Goal: Information Seeking & Learning: Learn about a topic

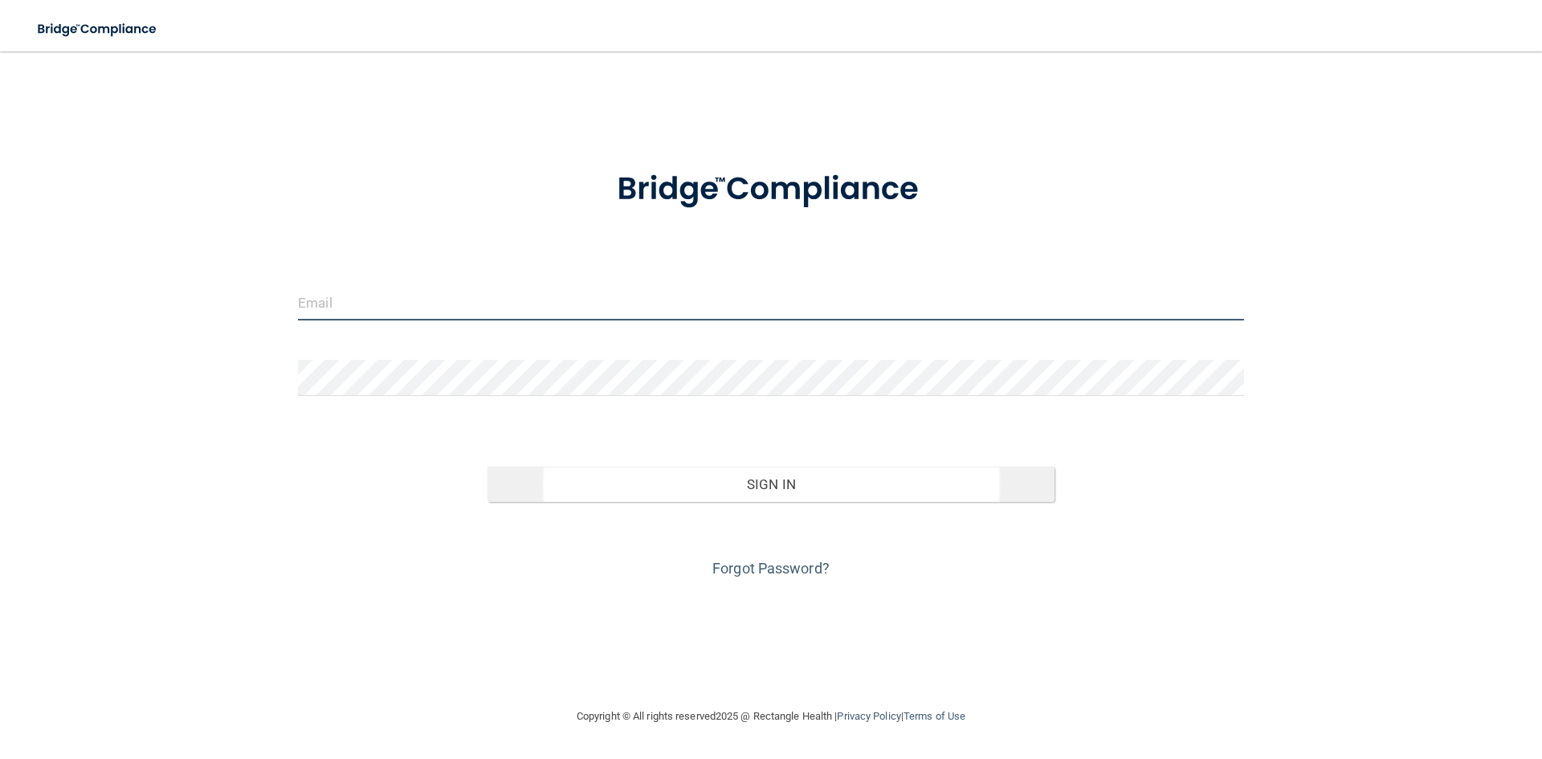
type input "[EMAIL_ADDRESS][DOMAIN_NAME]"
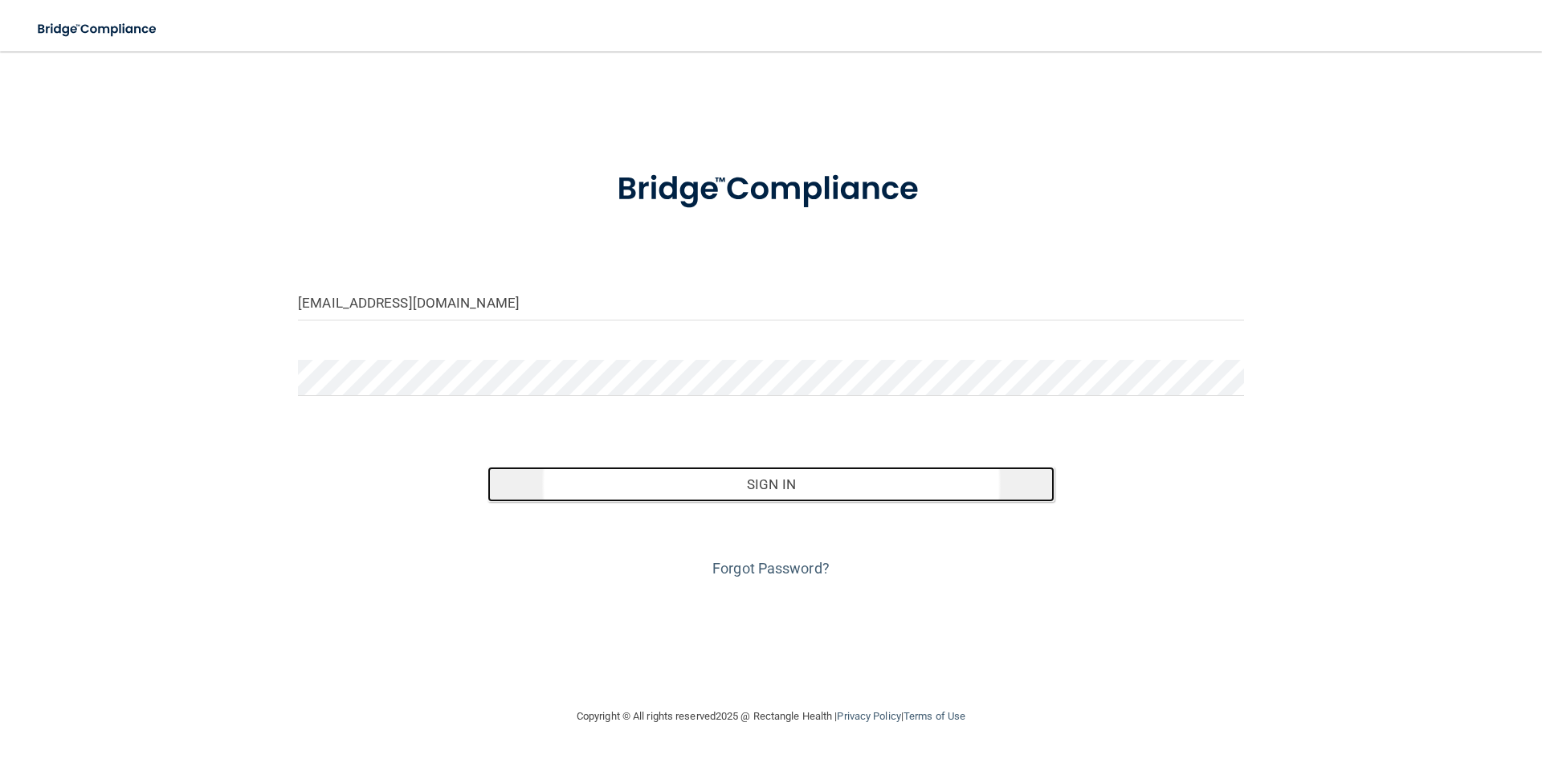
click at [658, 467] on button "Sign In" at bounding box center [771, 484] width 568 height 35
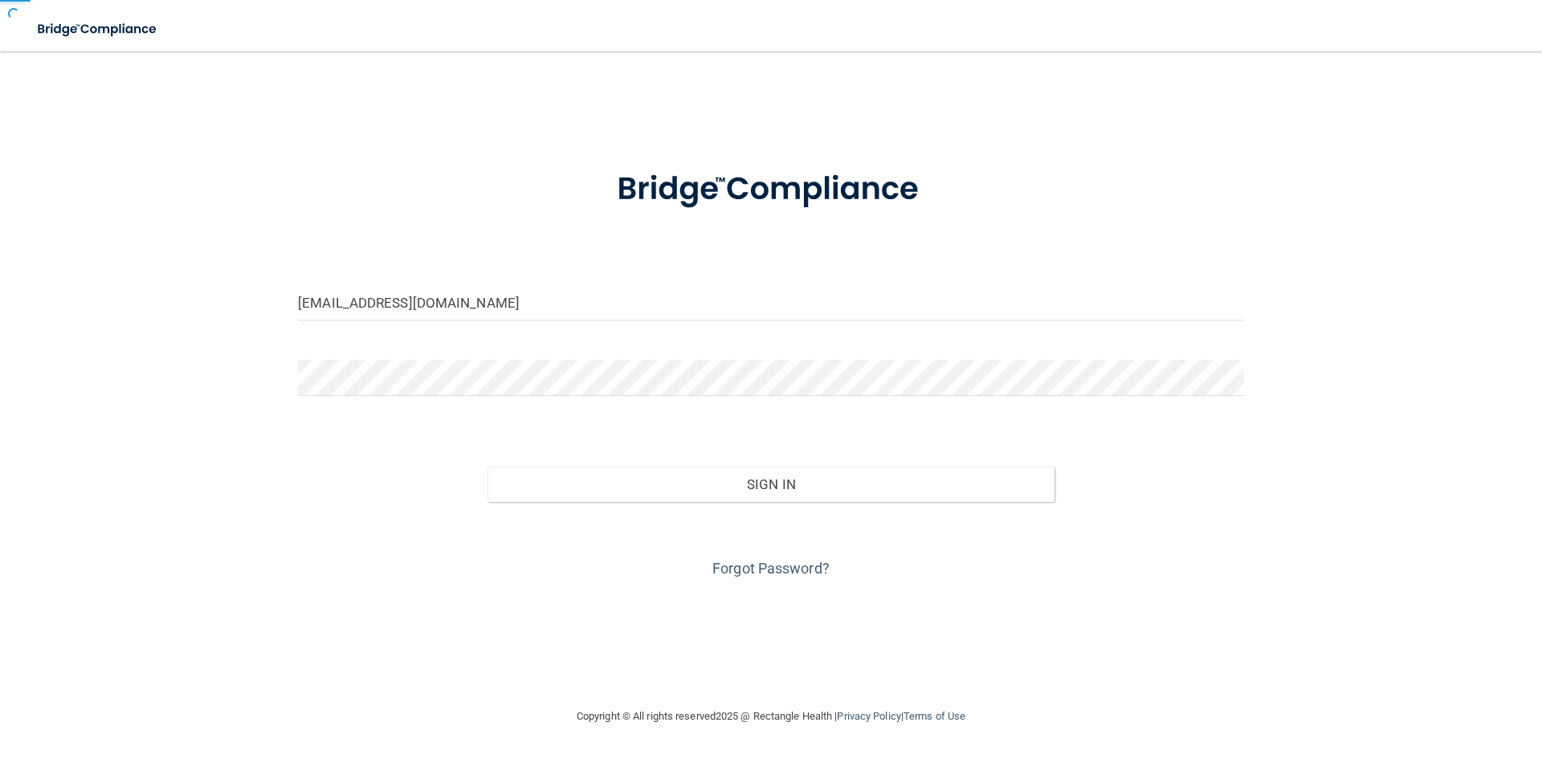
click at [669, 480] on div "[EMAIL_ADDRESS][DOMAIN_NAME] Invalid email/password. You don't have permission …" at bounding box center [771, 378] width 1478 height 623
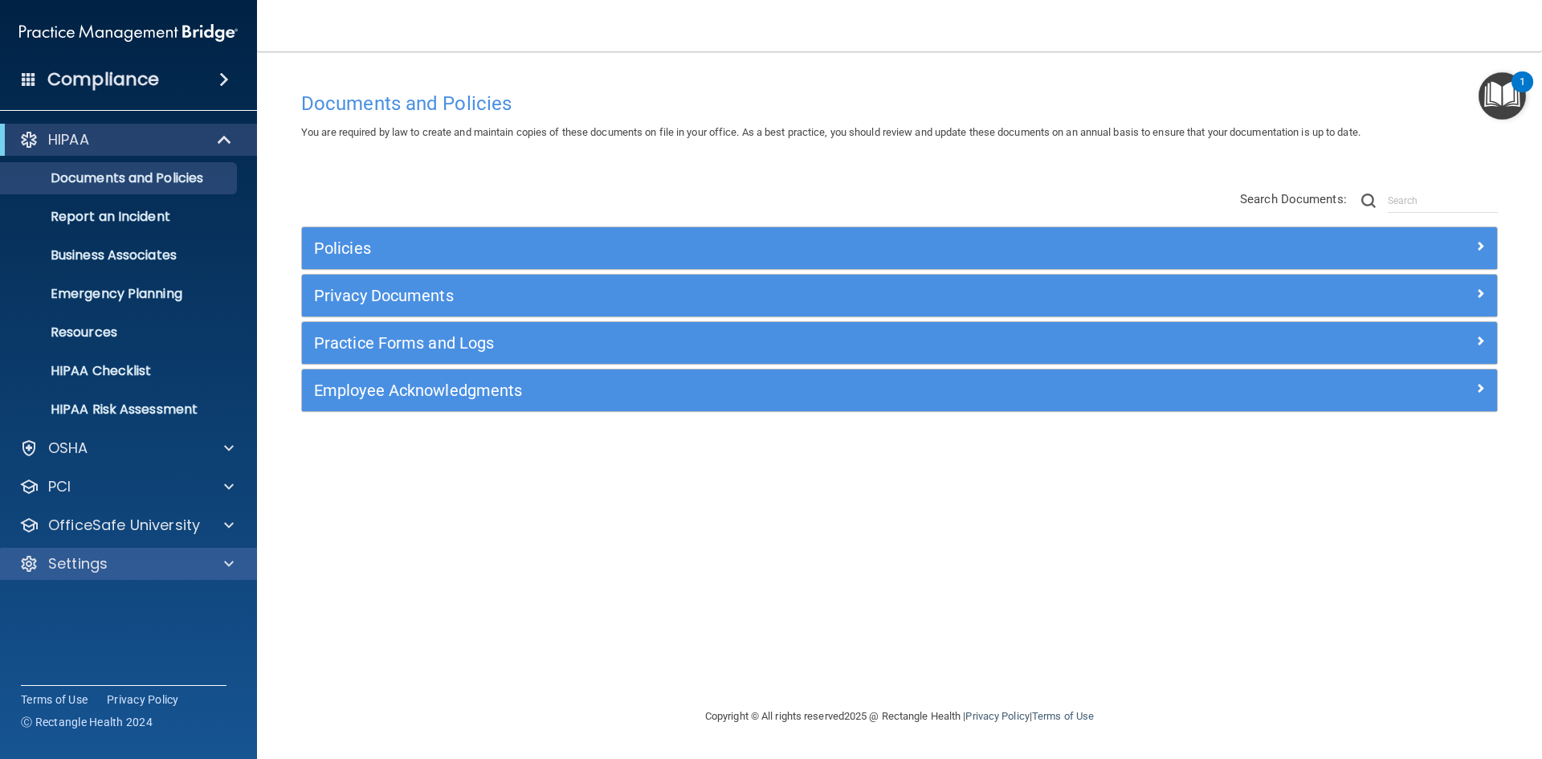
click at [200, 553] on div "Settings" at bounding box center [129, 564] width 258 height 32
click at [222, 560] on div at bounding box center [226, 563] width 40 height 19
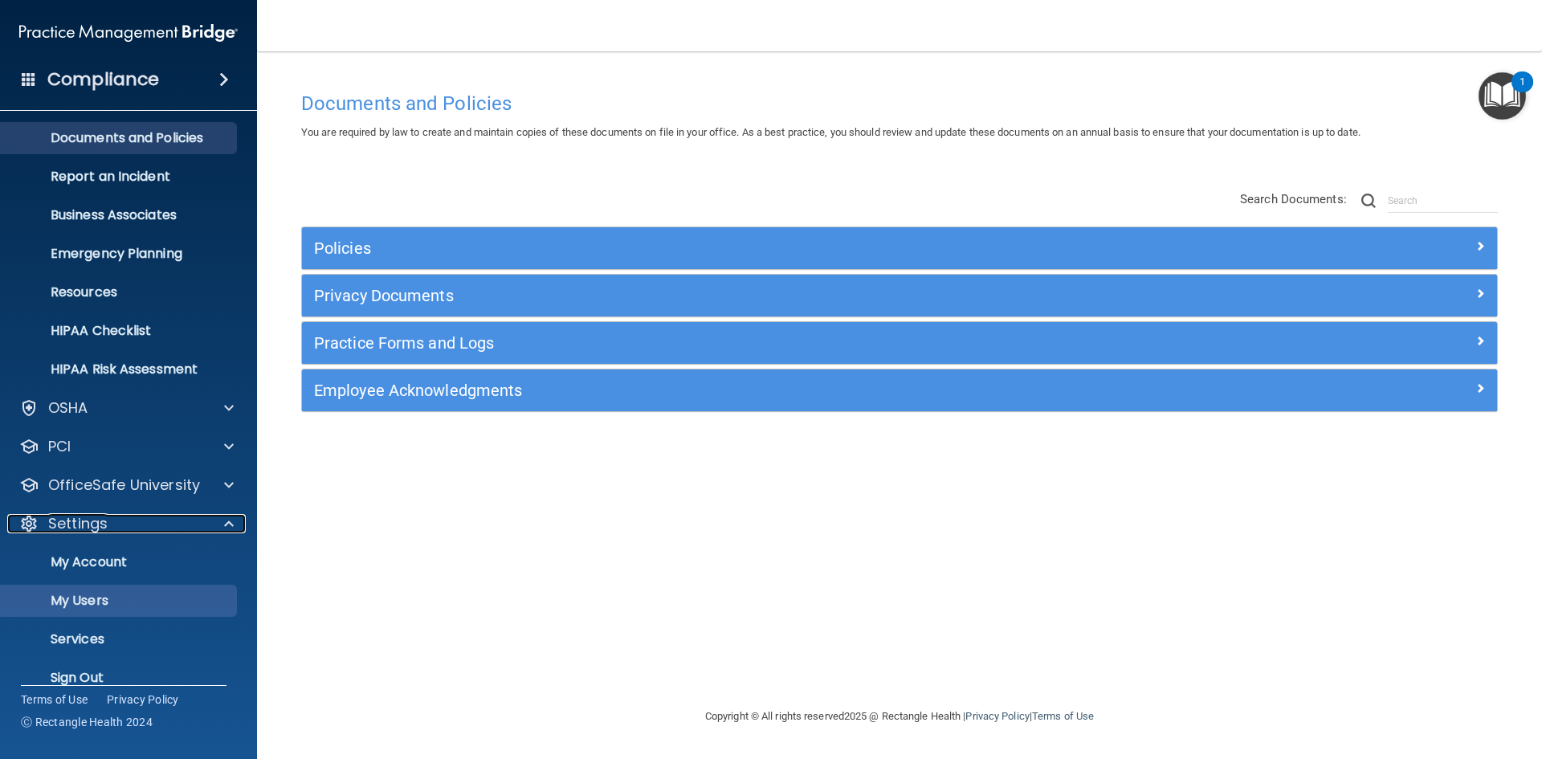
scroll to position [62, 0]
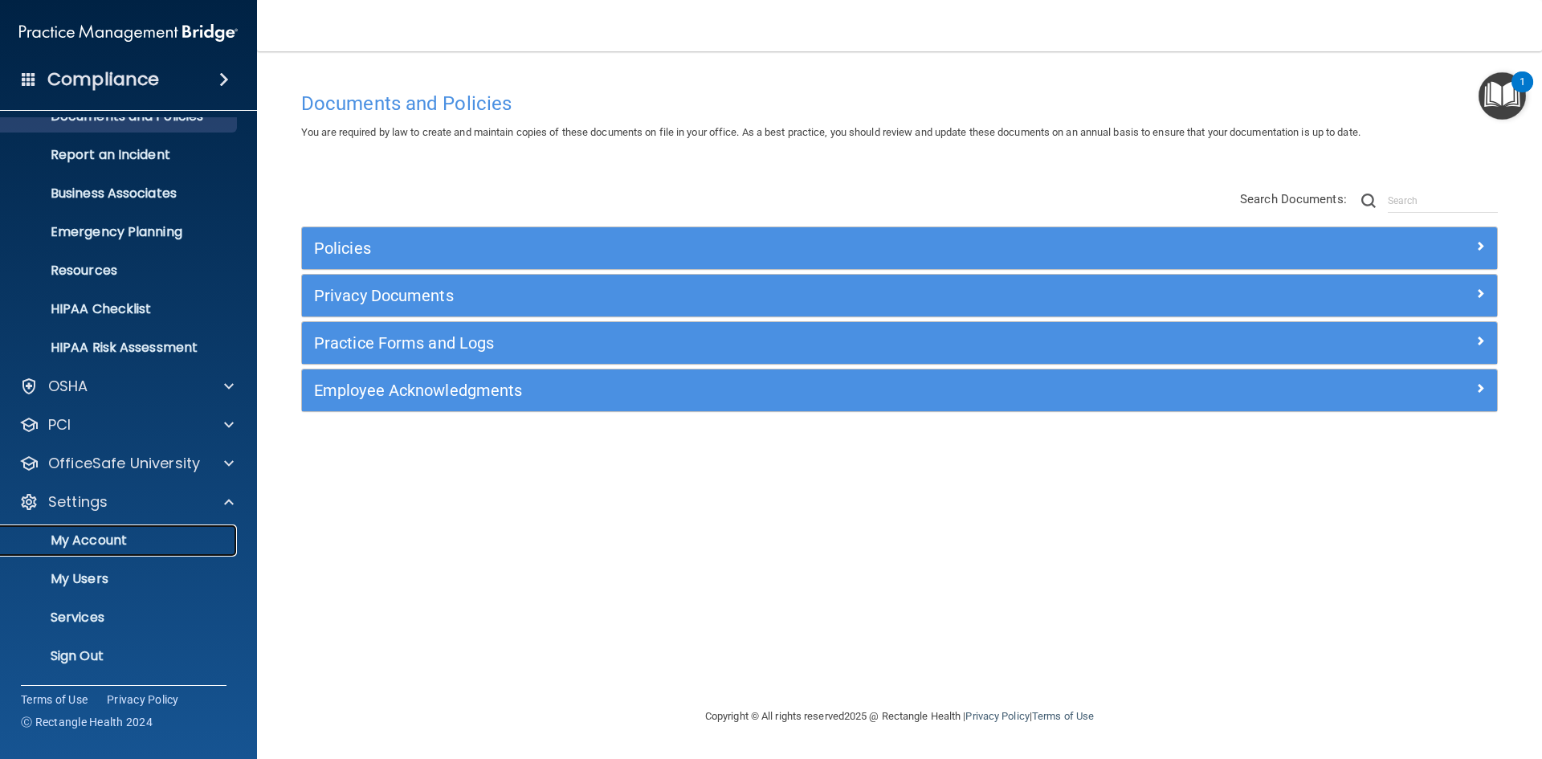
click at [128, 533] on p "My Account" at bounding box center [119, 540] width 219 height 16
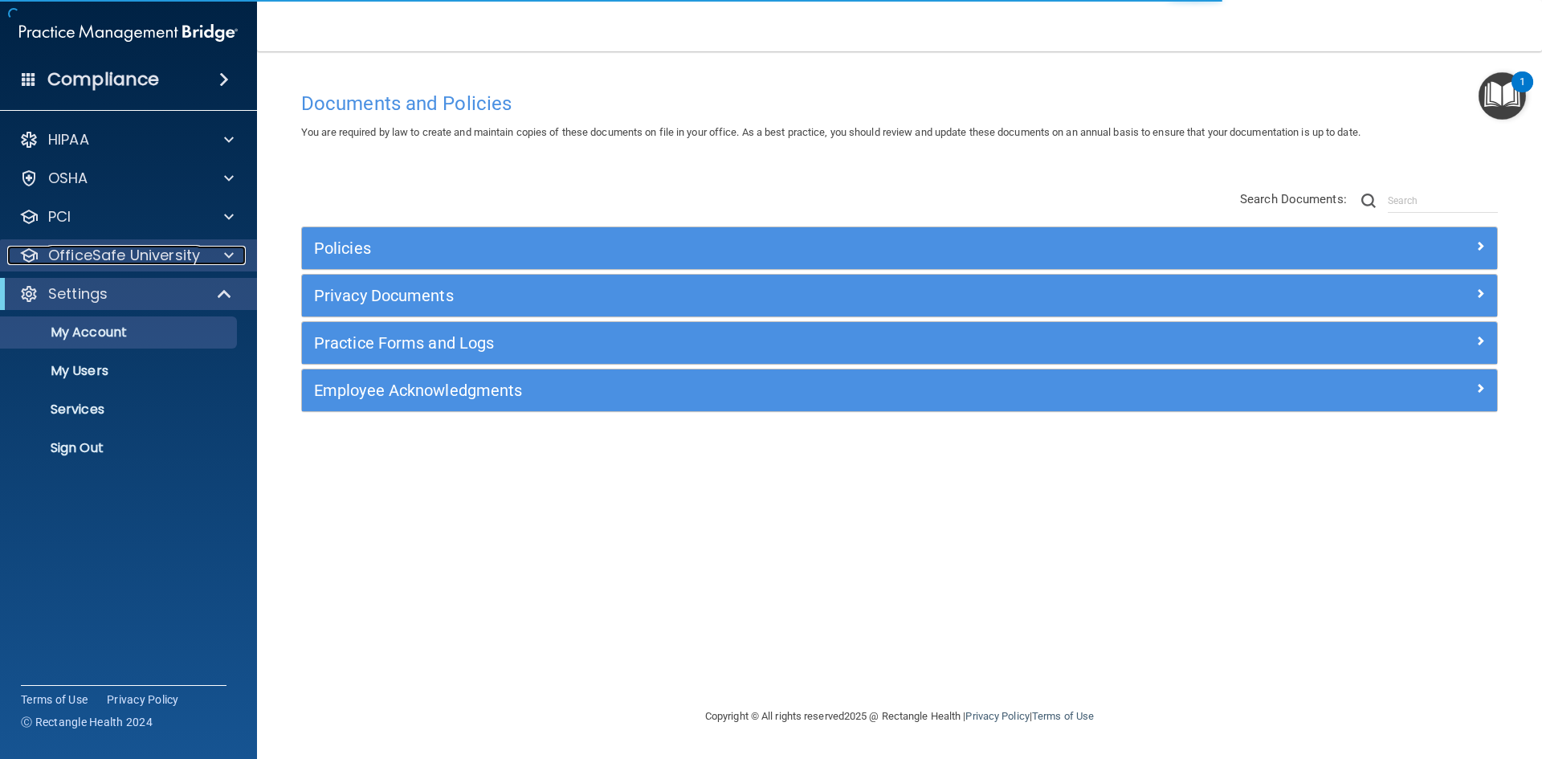
click at [216, 257] on div at bounding box center [226, 255] width 40 height 19
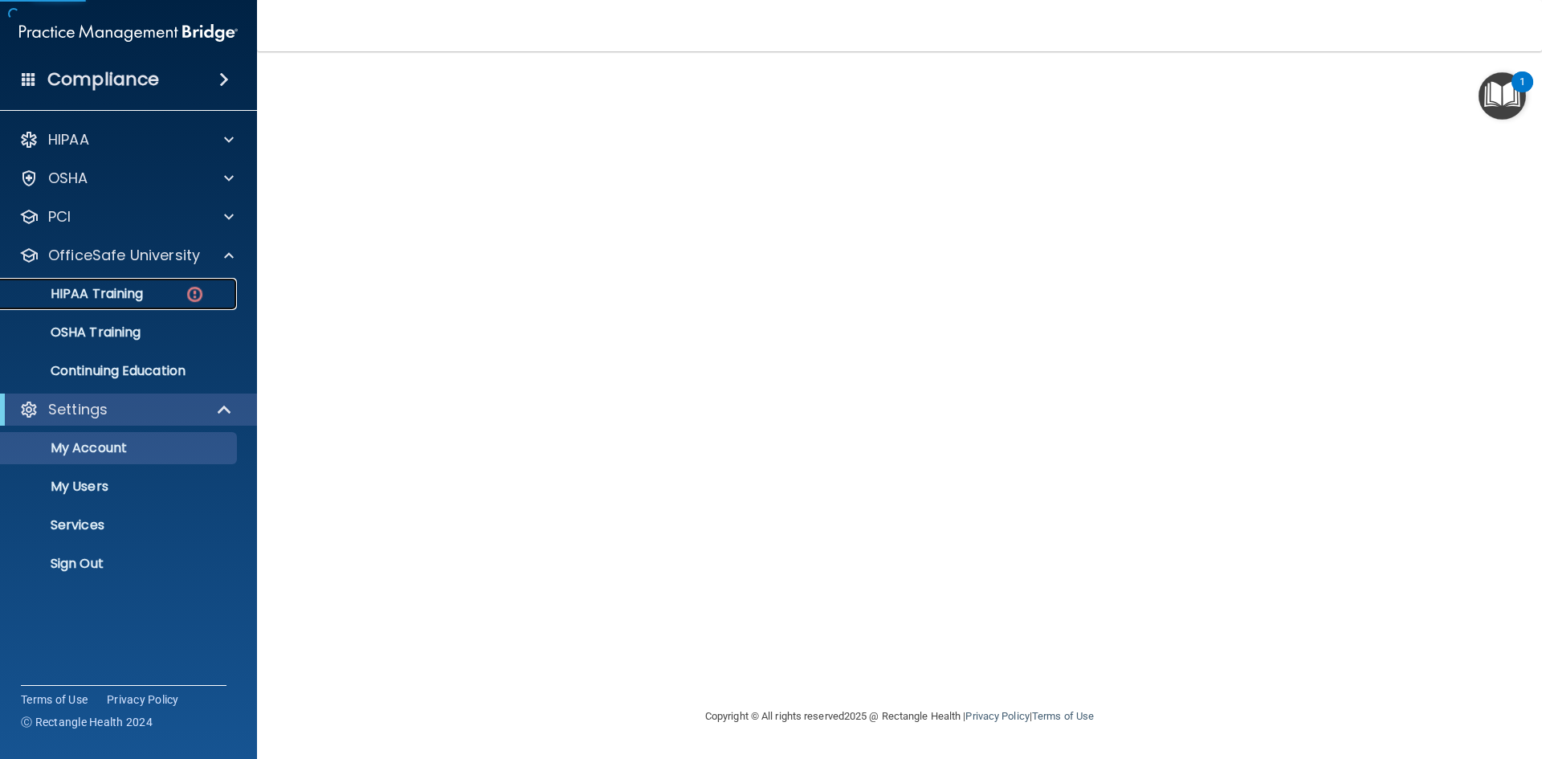
click at [85, 290] on p "HIPAA Training" at bounding box center [76, 294] width 133 height 16
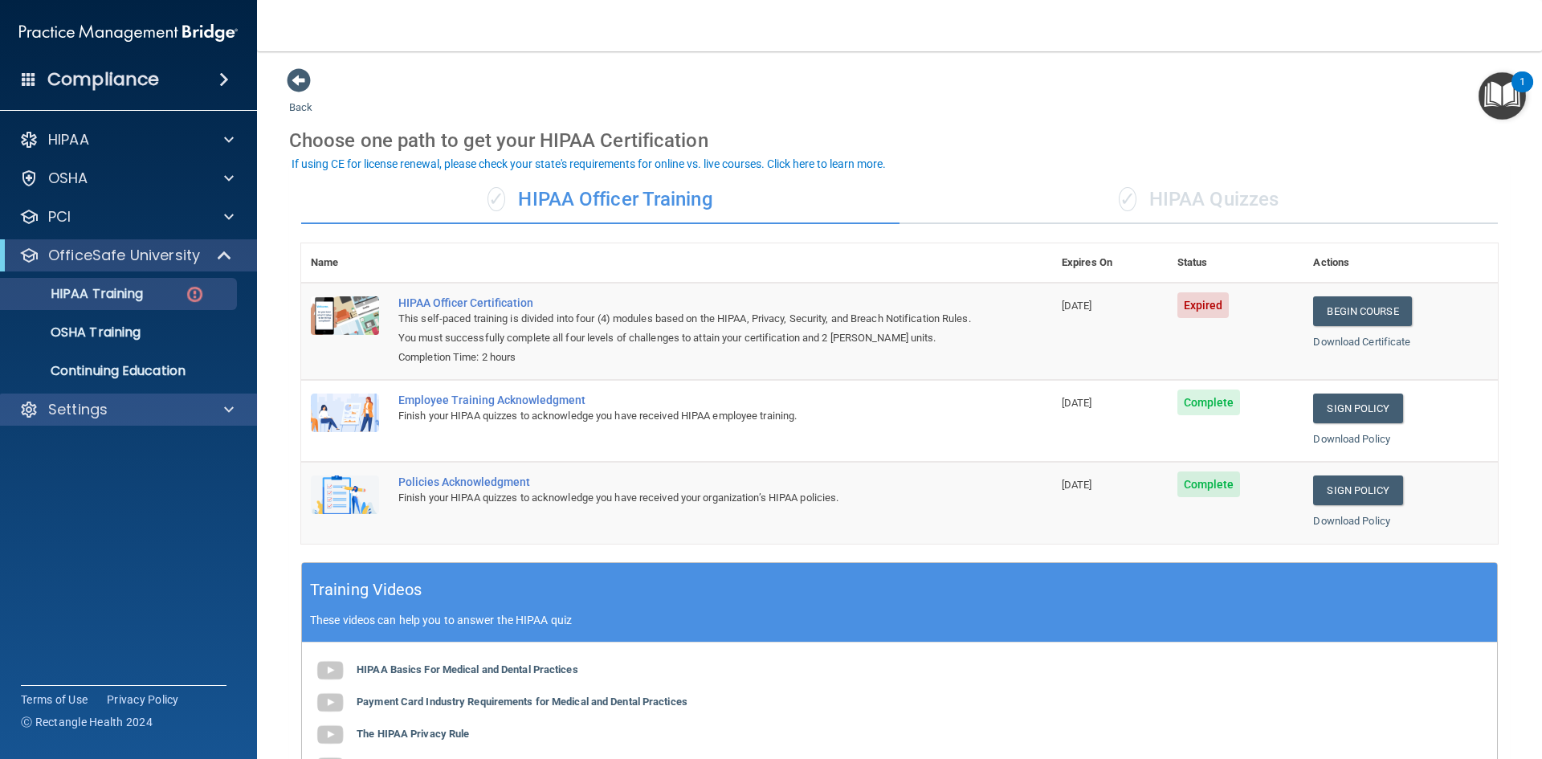
click at [122, 420] on div "Settings" at bounding box center [129, 410] width 258 height 32
click at [223, 377] on p "Continuing Education" at bounding box center [119, 371] width 219 height 16
